Goal: Find specific page/section: Find specific page/section

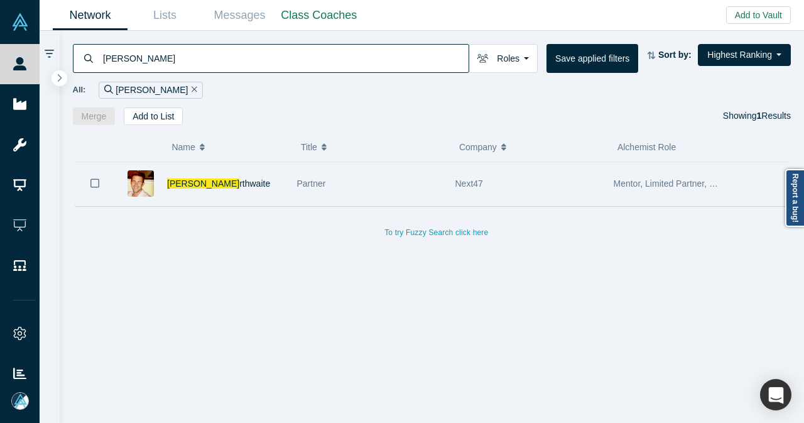
type input "[PERSON_NAME]"
click at [267, 186] on div "[PERSON_NAME] rthwaite" at bounding box center [225, 183] width 117 height 43
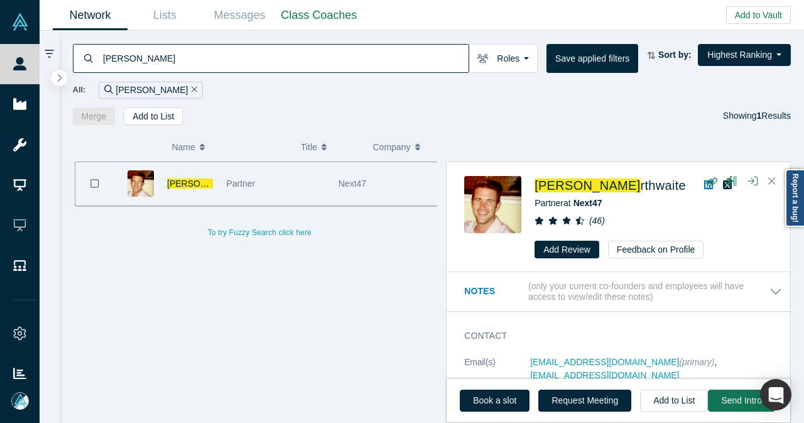
click at [704, 185] on icon at bounding box center [708, 185] width 9 height 10
click at [714, 180] on icon "button" at bounding box center [712, 180] width 12 height 9
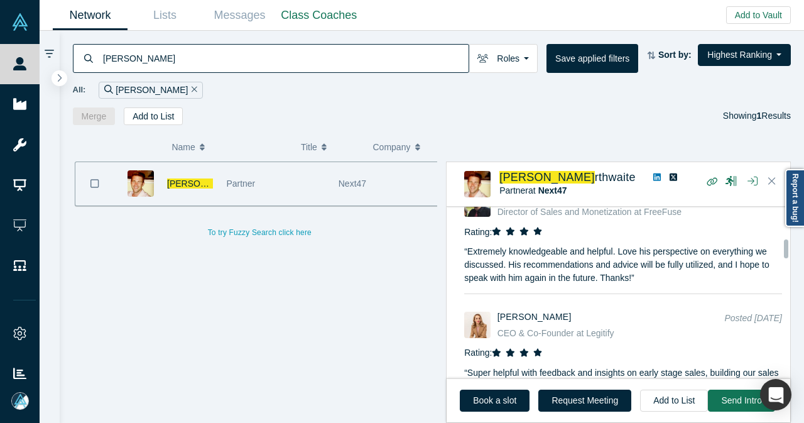
scroll to position [1318, 0]
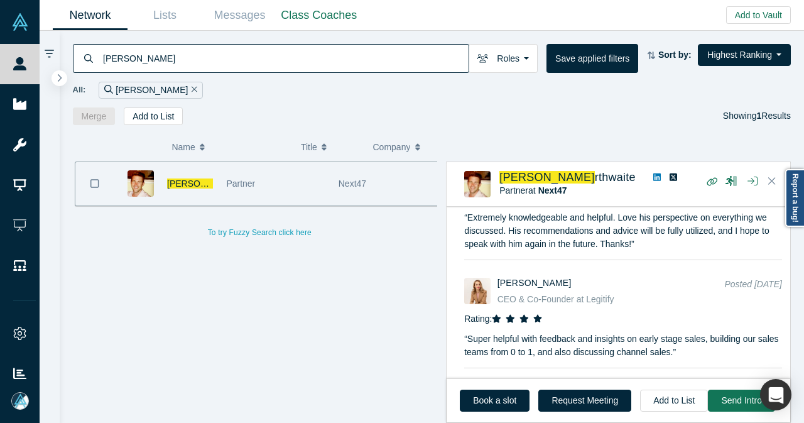
click at [191, 89] on icon "Remove Filter" at bounding box center [194, 89] width 6 height 9
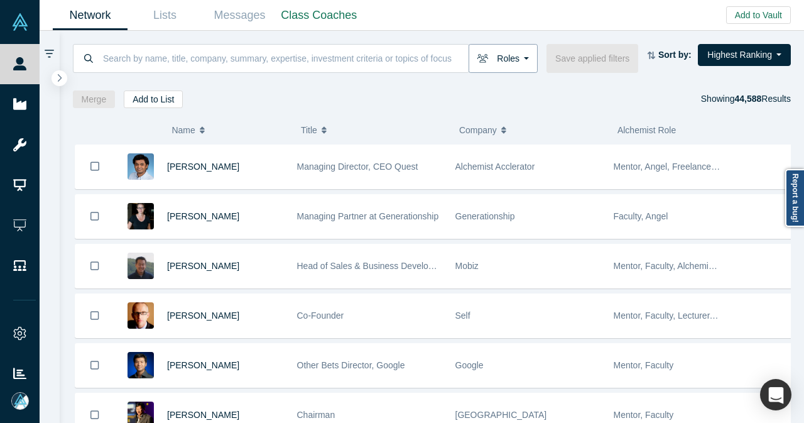
click at [513, 70] on button "Roles" at bounding box center [502, 58] width 69 height 29
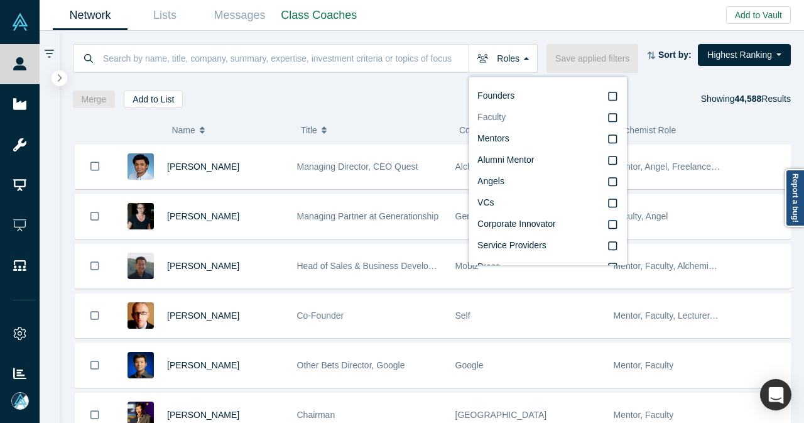
click at [505, 117] on span "Faculty" at bounding box center [491, 117] width 28 height 10
click at [0, 0] on input "Faculty" at bounding box center [0, 0] width 0 height 0
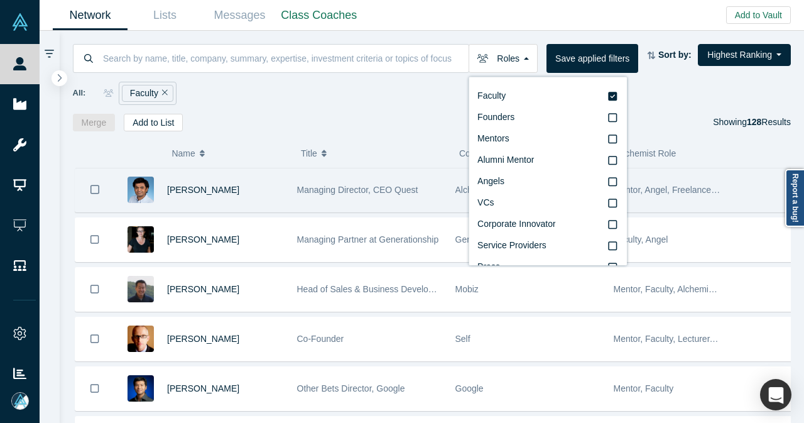
click at [265, 194] on div "[PERSON_NAME]" at bounding box center [225, 189] width 117 height 43
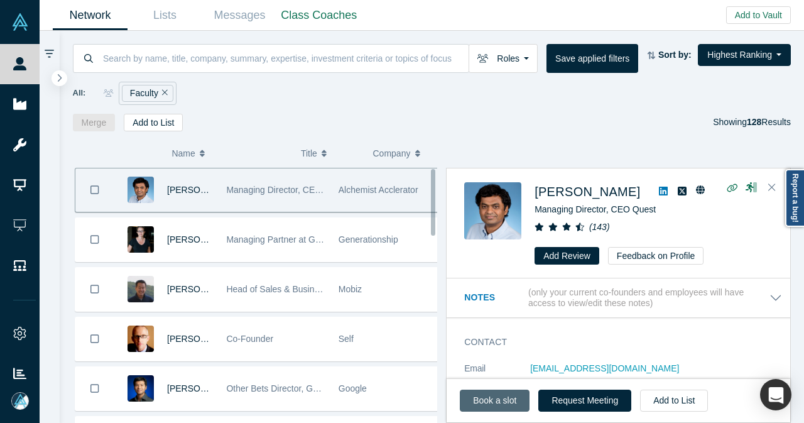
click at [511, 410] on link "Book a slot" at bounding box center [495, 400] width 70 height 22
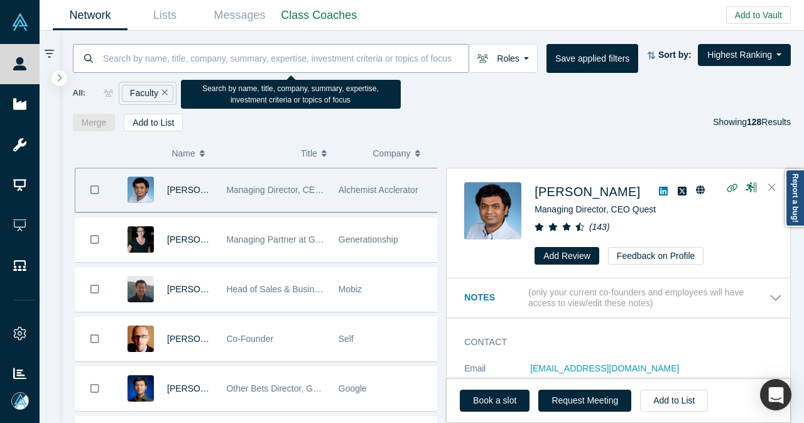
click at [223, 66] on input at bounding box center [285, 58] width 367 height 30
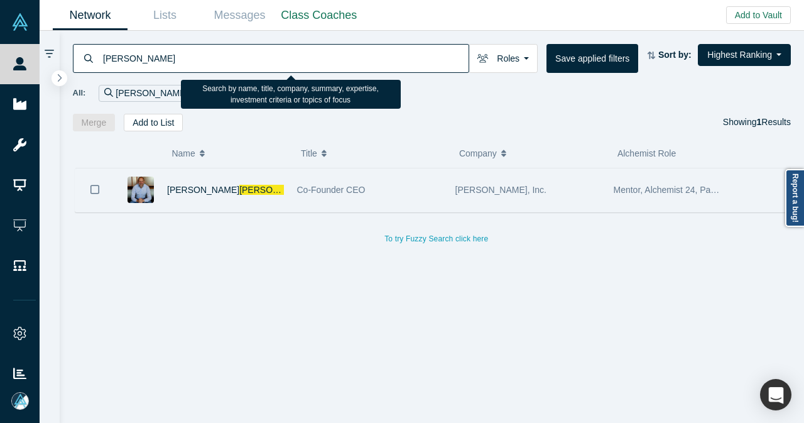
click at [255, 196] on div "[PERSON_NAME]" at bounding box center [225, 189] width 117 height 43
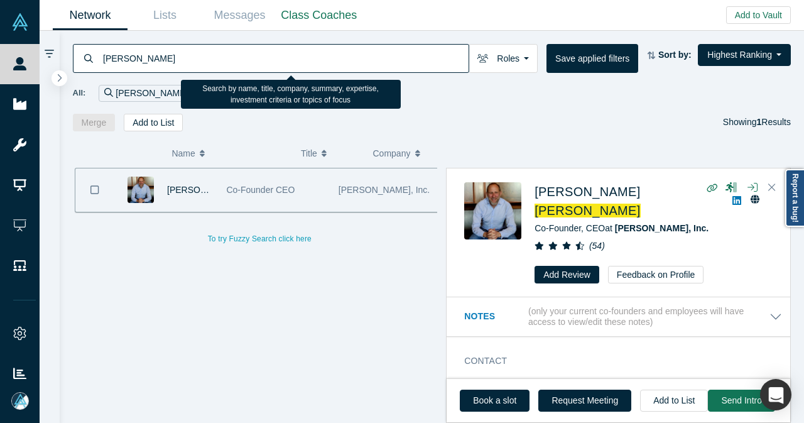
drag, startPoint x: 223, startPoint y: 66, endPoint x: 100, endPoint y: 73, distance: 122.6
click at [100, 73] on div "[PERSON_NAME] Roles Faculty Founders Mentors Alumni Mentor Angels VCs Corporate…" at bounding box center [432, 81] width 745 height 100
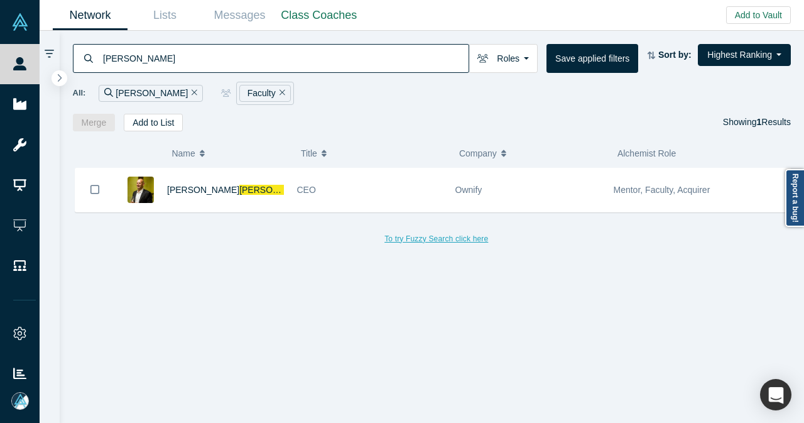
click at [265, 194] on div "[PERSON_NAME]" at bounding box center [225, 189] width 117 height 43
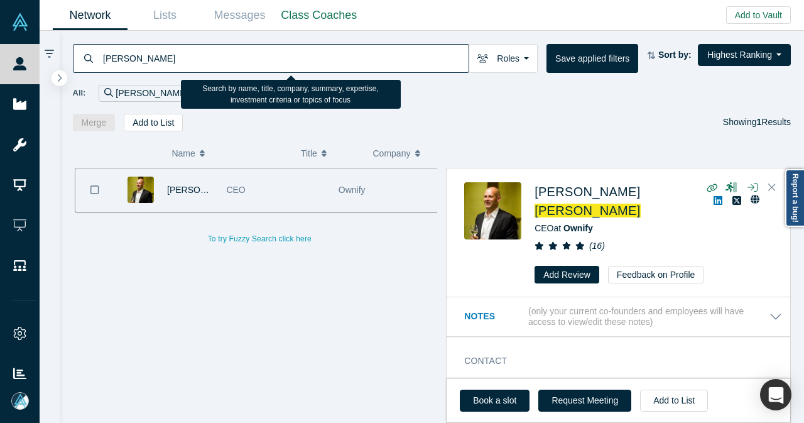
drag, startPoint x: 179, startPoint y: 62, endPoint x: 94, endPoint y: 73, distance: 85.5
click at [95, 73] on div "[PERSON_NAME] Roles Faculty Founders Mentors Alumni Mentor Angels VCs Corporate…" at bounding box center [432, 81] width 745 height 100
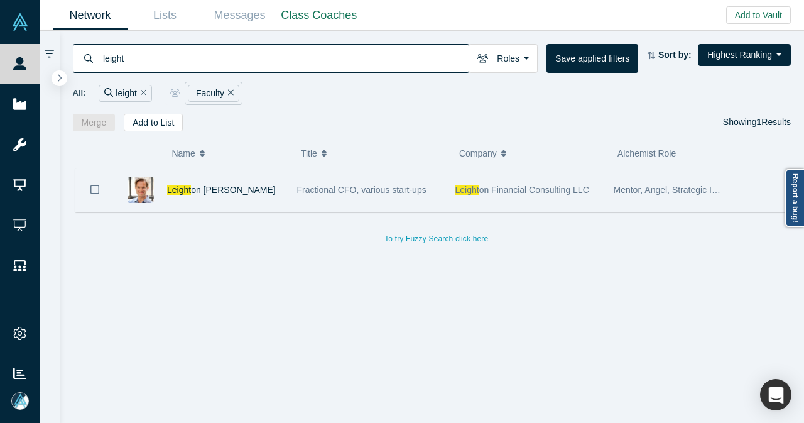
type input "leight"
click at [236, 188] on div "Leight on [PERSON_NAME]" at bounding box center [225, 189] width 117 height 43
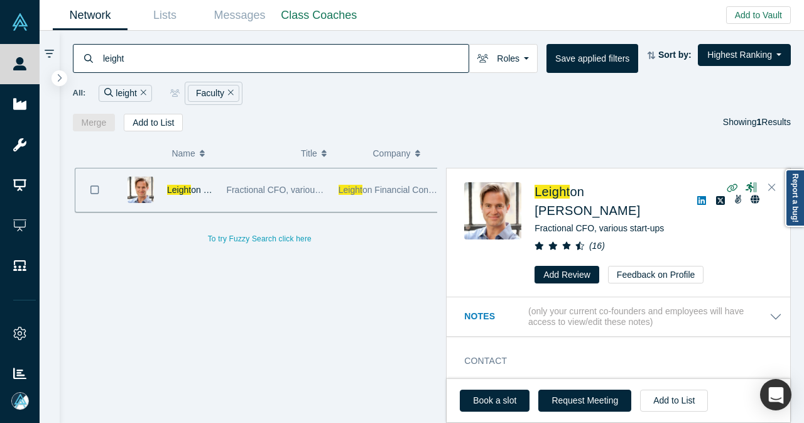
click at [142, 94] on icon "Remove Filter" at bounding box center [144, 92] width 6 height 9
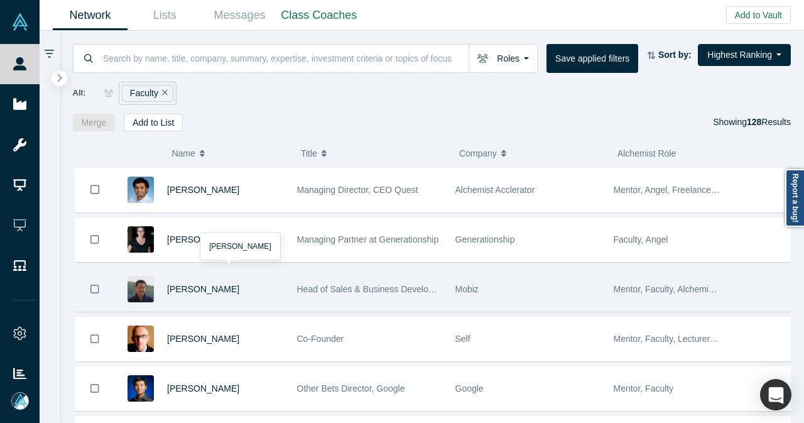
click at [274, 293] on div "[PERSON_NAME]" at bounding box center [225, 288] width 117 height 43
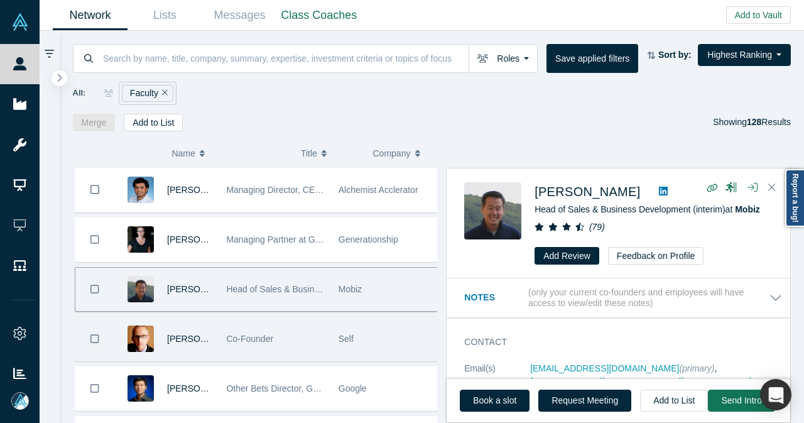
click at [301, 343] on div "Co-Founder" at bounding box center [275, 338] width 99 height 43
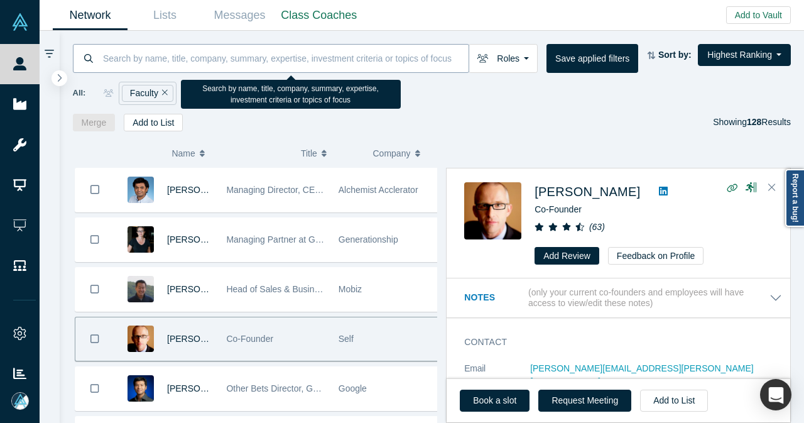
click at [291, 67] on input at bounding box center [285, 58] width 367 height 30
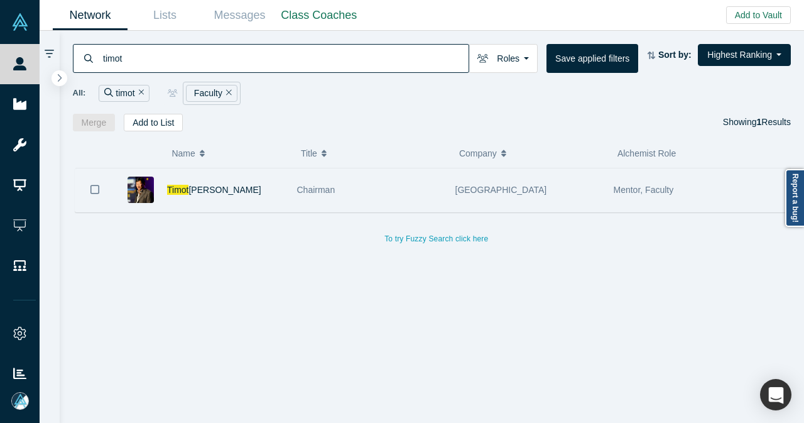
click at [257, 186] on div "Timot [PERSON_NAME]" at bounding box center [225, 189] width 117 height 43
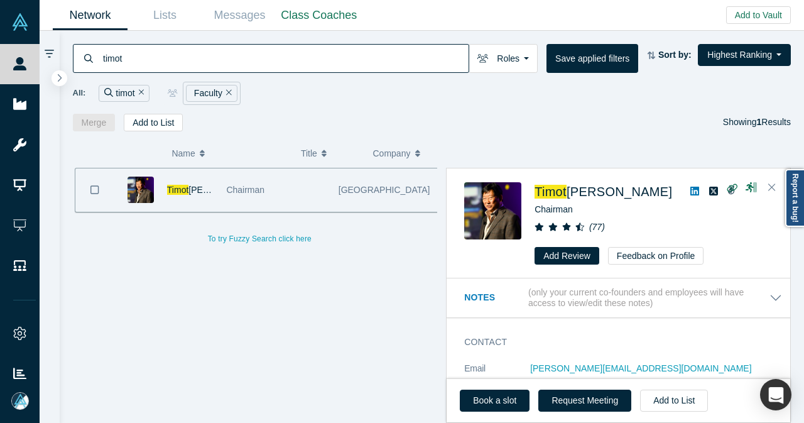
drag, startPoint x: 196, startPoint y: 60, endPoint x: 94, endPoint y: 71, distance: 102.3
click at [94, 71] on div "timot" at bounding box center [271, 58] width 396 height 29
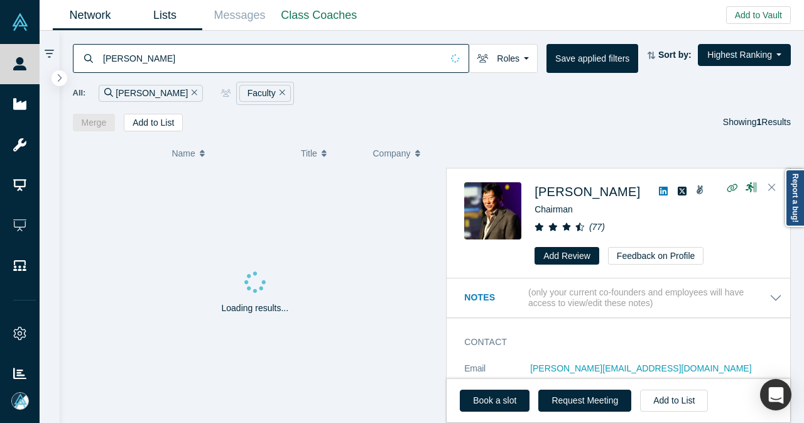
type input "[PERSON_NAME]"
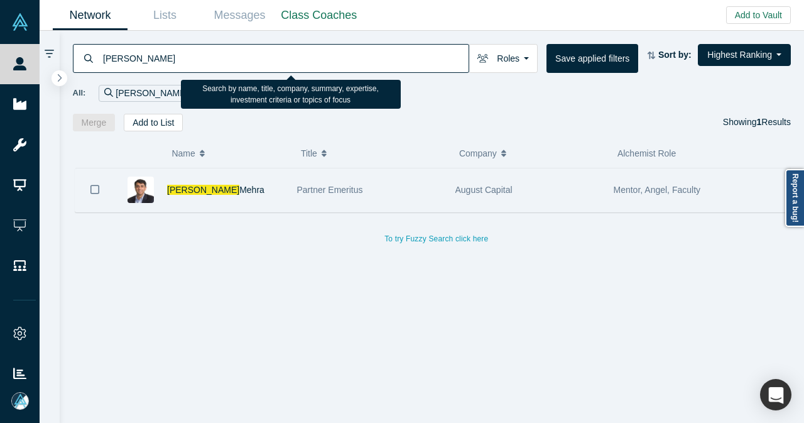
click at [232, 189] on div "[PERSON_NAME]" at bounding box center [225, 189] width 117 height 43
